Goal: Find specific page/section: Find specific page/section

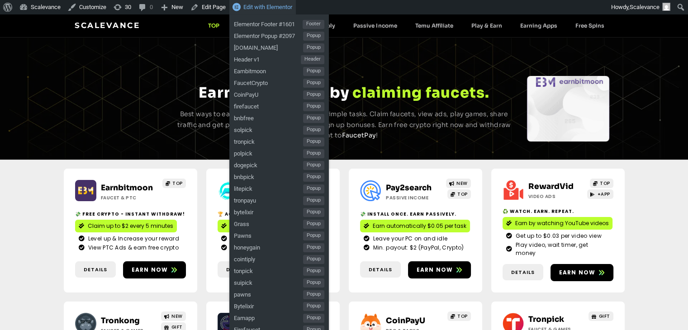
click at [275, 10] on span "Edit with Elementor" at bounding box center [267, 7] width 49 height 7
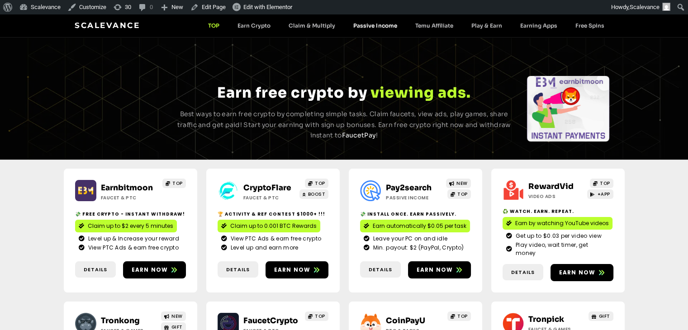
click at [376, 25] on link "Passive Income" at bounding box center [375, 25] width 62 height 7
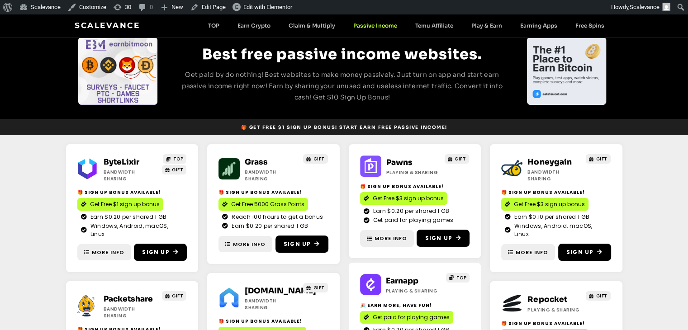
scroll to position [45, 0]
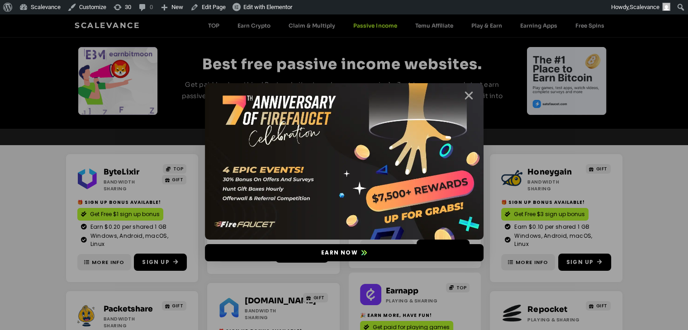
click at [471, 94] on icon "Close" at bounding box center [468, 95] width 11 height 11
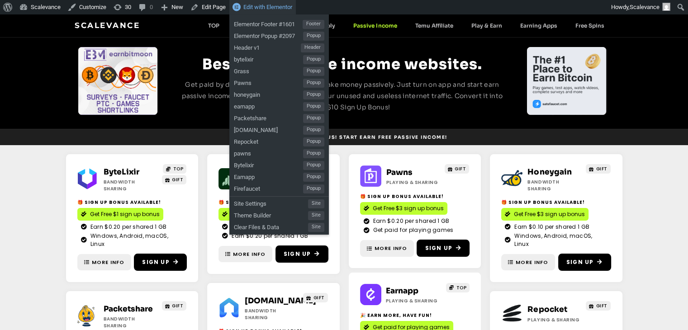
click at [277, 5] on span "Edit with Elementor" at bounding box center [267, 7] width 49 height 7
